Goal: Contribute content: Contribute content

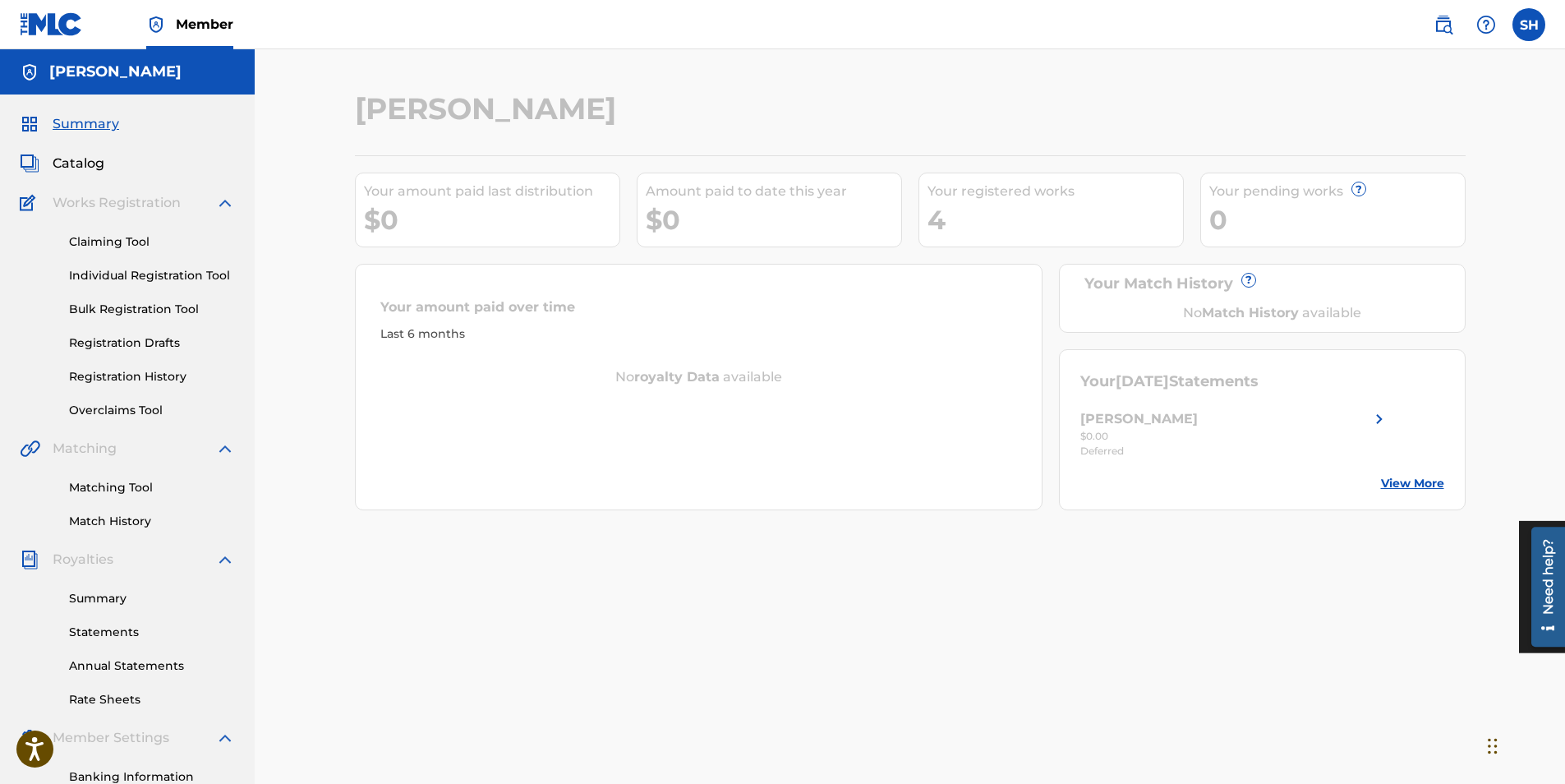
drag, startPoint x: 116, startPoint y: 598, endPoint x: 152, endPoint y: 598, distance: 36.0
click at [116, 598] on link "Summary" at bounding box center [152, 598] width 166 height 17
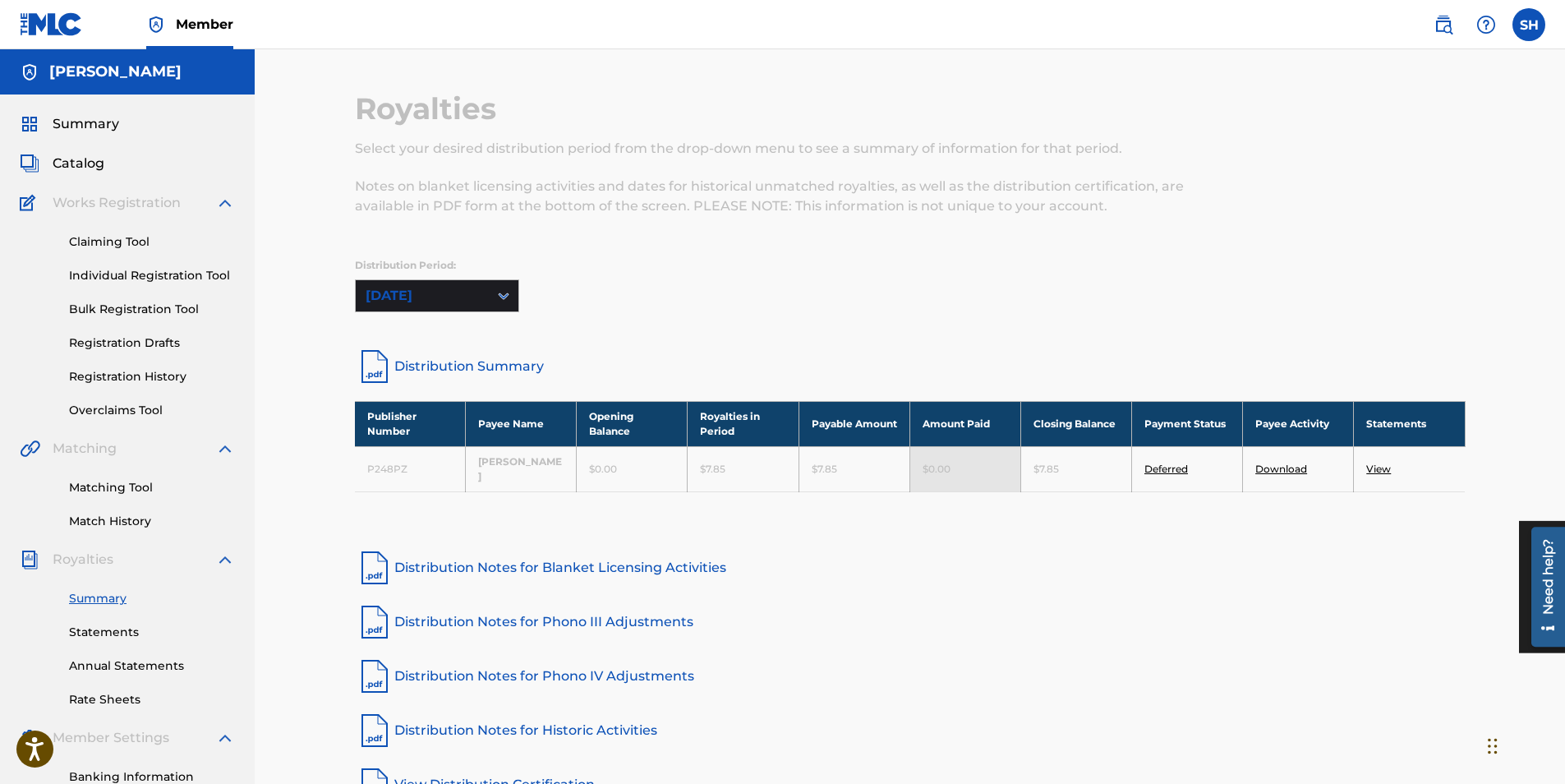
click at [89, 157] on span "Catalog" at bounding box center [78, 163] width 51 height 20
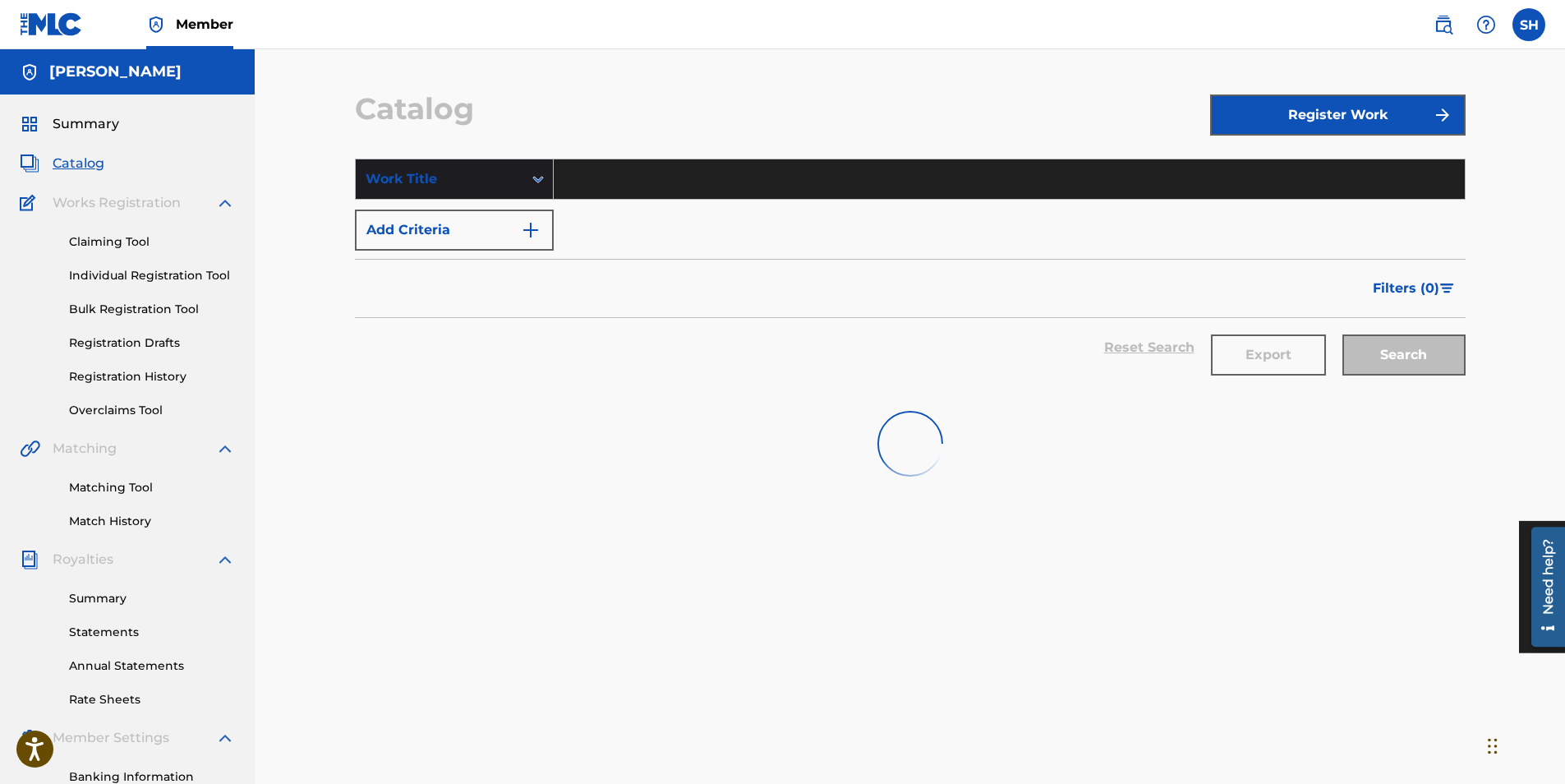
click at [93, 119] on span "Summary" at bounding box center [85, 124] width 66 height 20
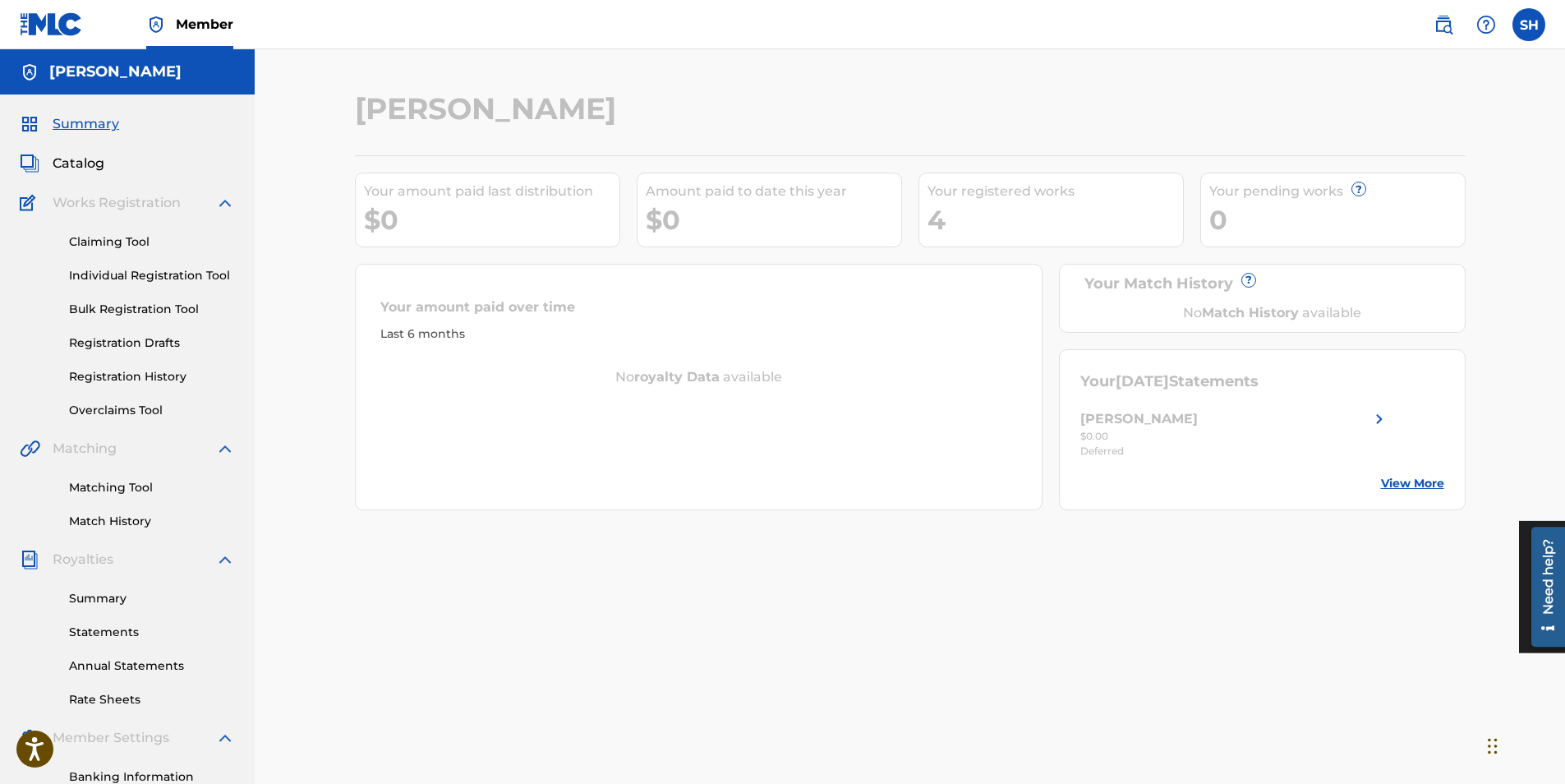
click at [96, 166] on span "Catalog" at bounding box center [78, 163] width 51 height 20
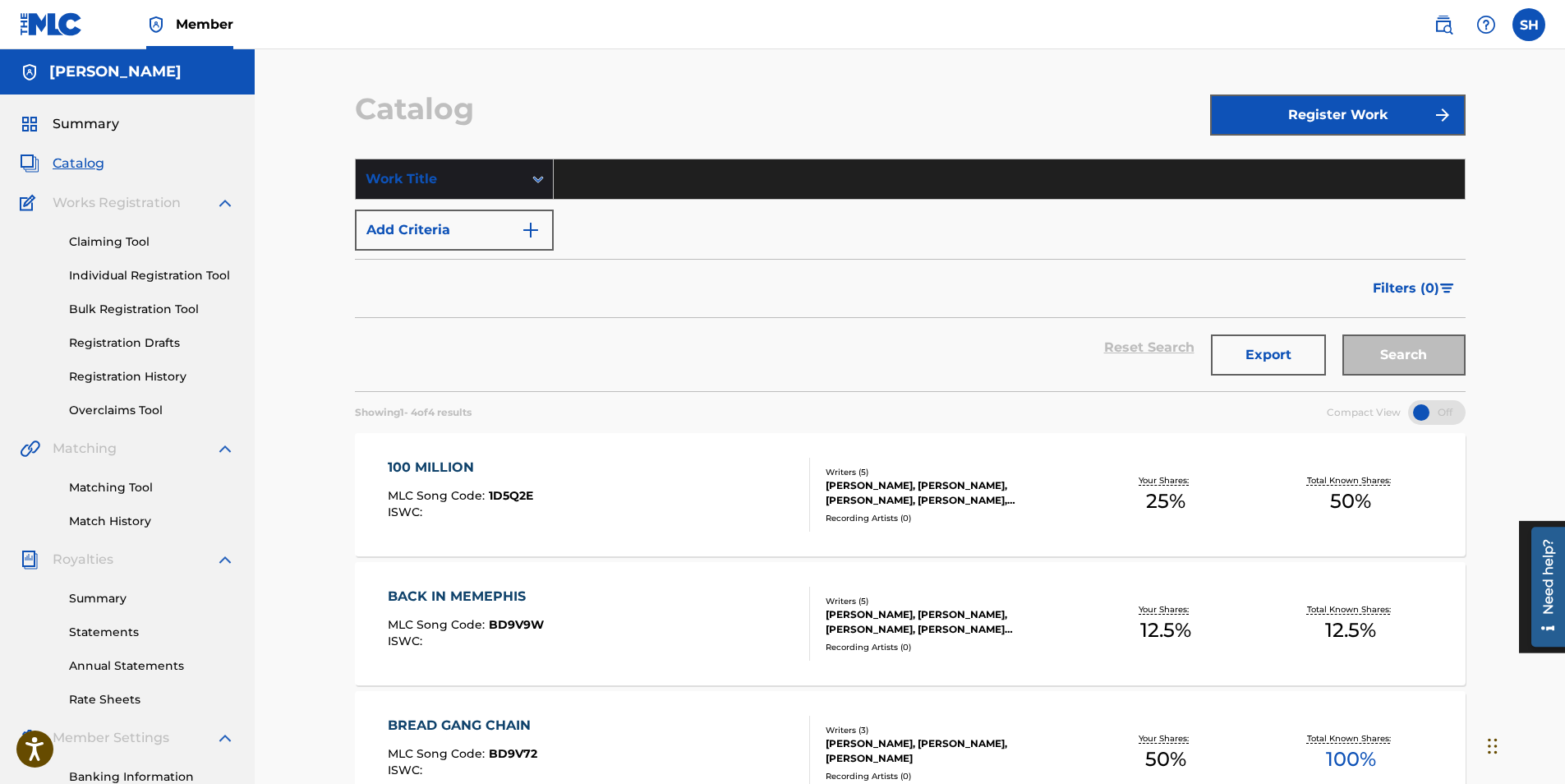
click at [1357, 110] on button "Register Work" at bounding box center [1338, 114] width 255 height 41
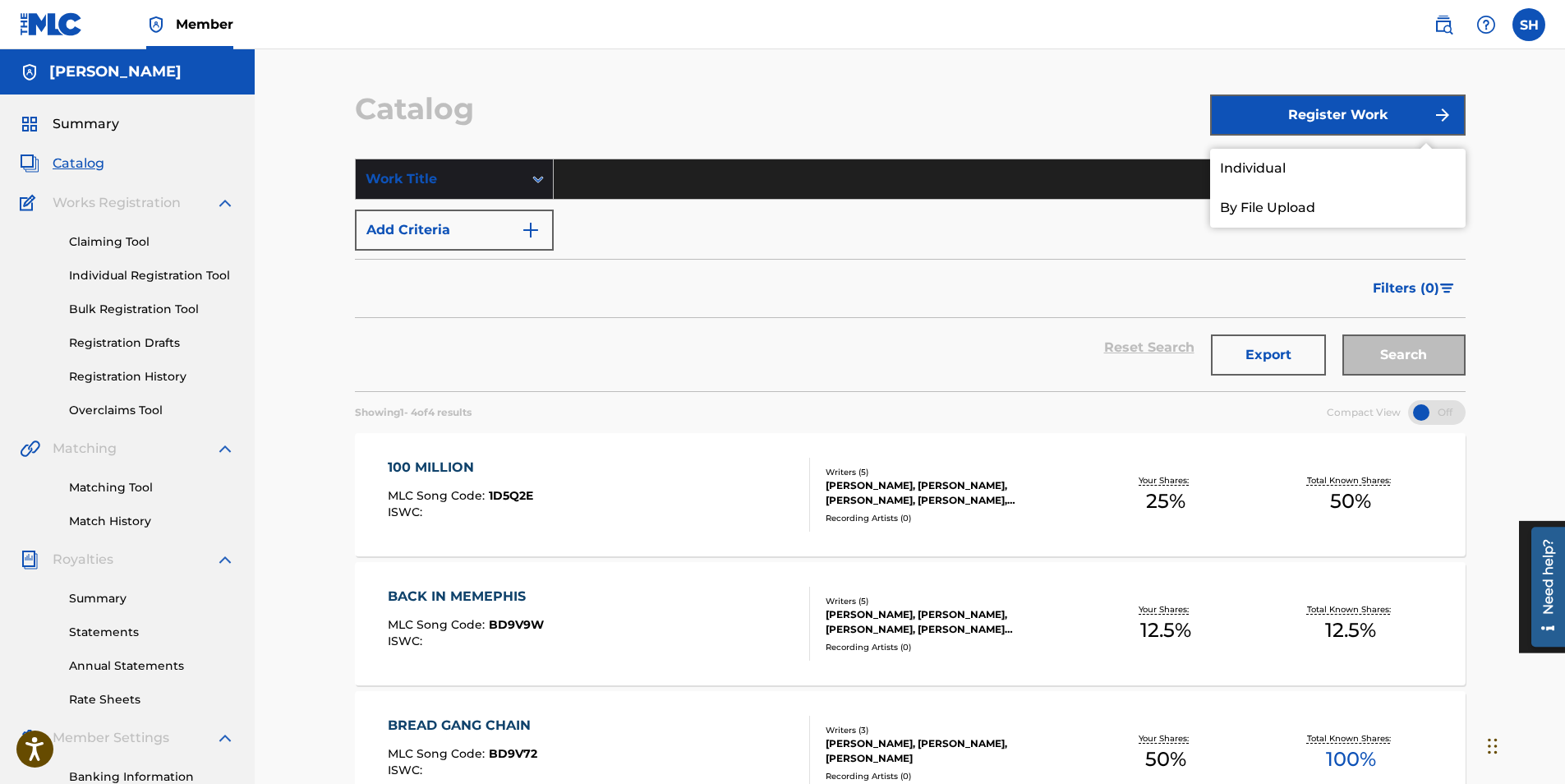
click at [1279, 168] on link "Individual" at bounding box center [1338, 168] width 255 height 39
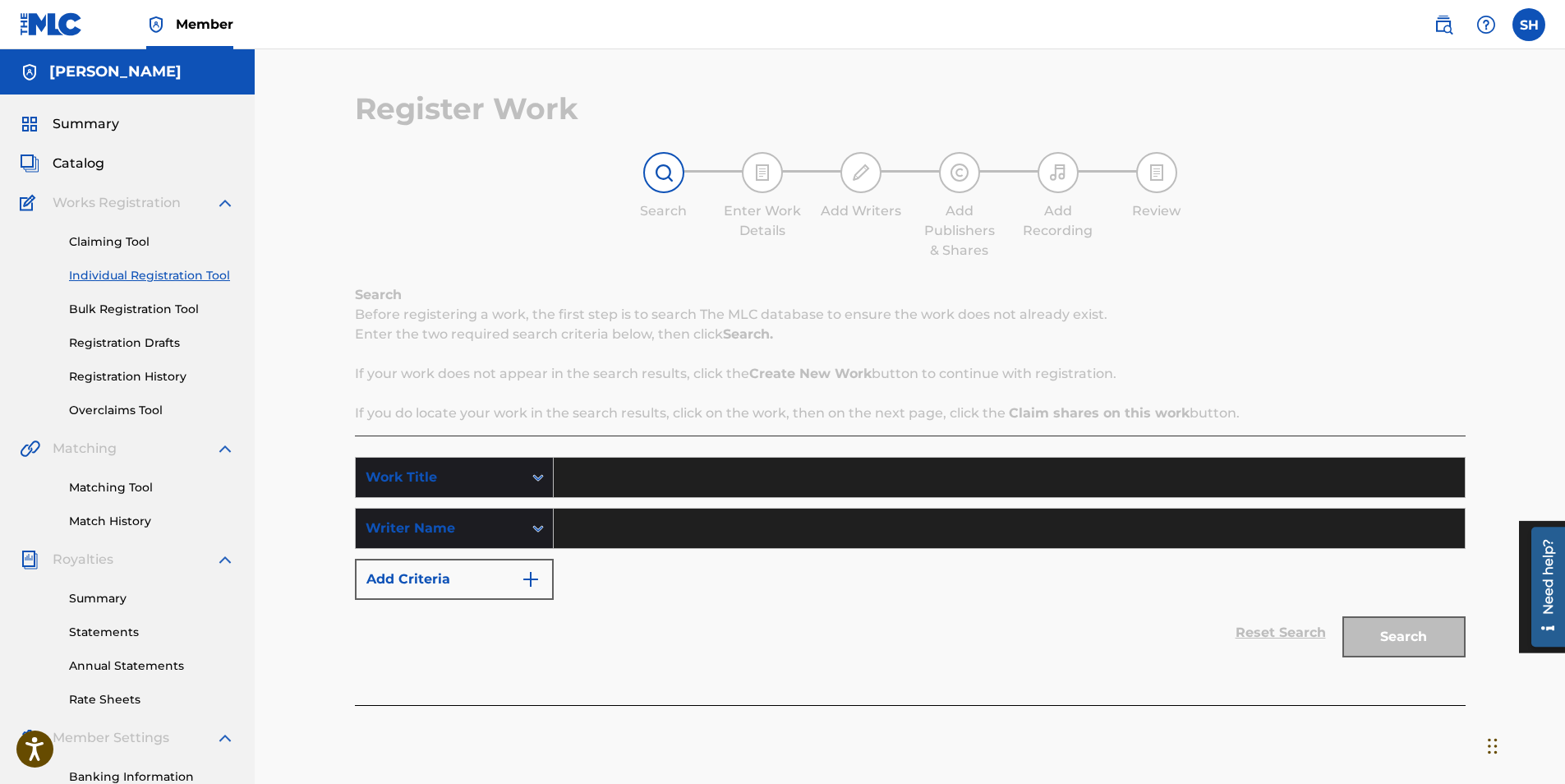
click at [599, 485] on input "Search Form" at bounding box center [1010, 476] width 911 height 39
type input "QQQQ"
